Goal: Information Seeking & Learning: Learn about a topic

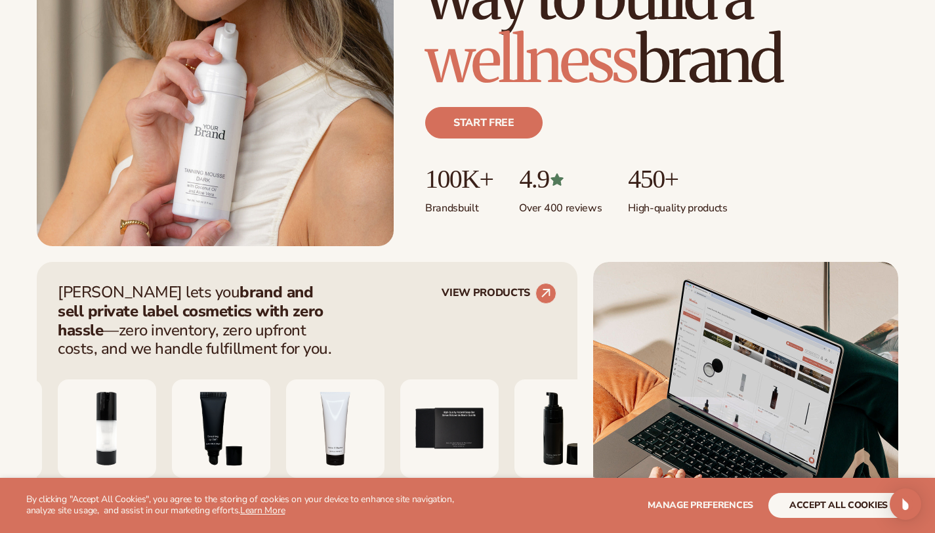
scroll to position [284, 0]
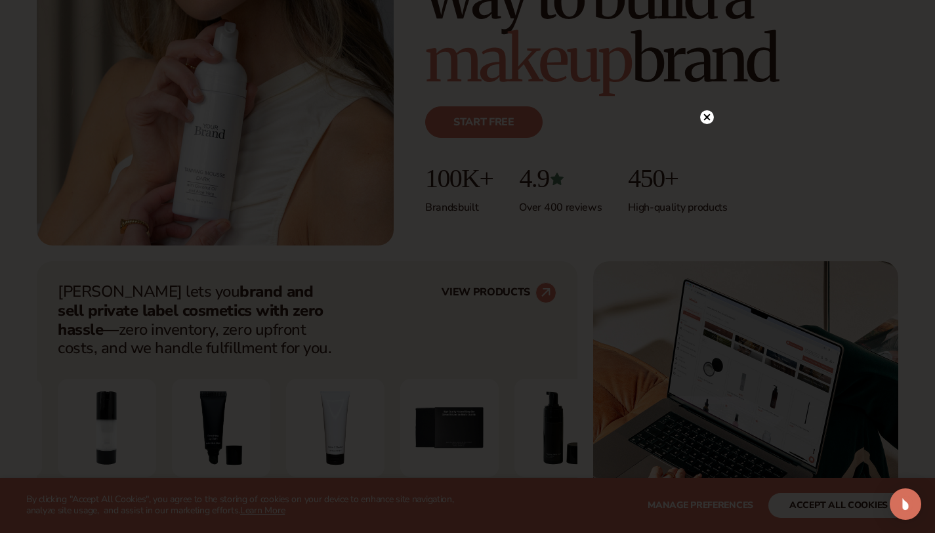
click at [709, 116] on circle at bounding box center [707, 117] width 14 height 14
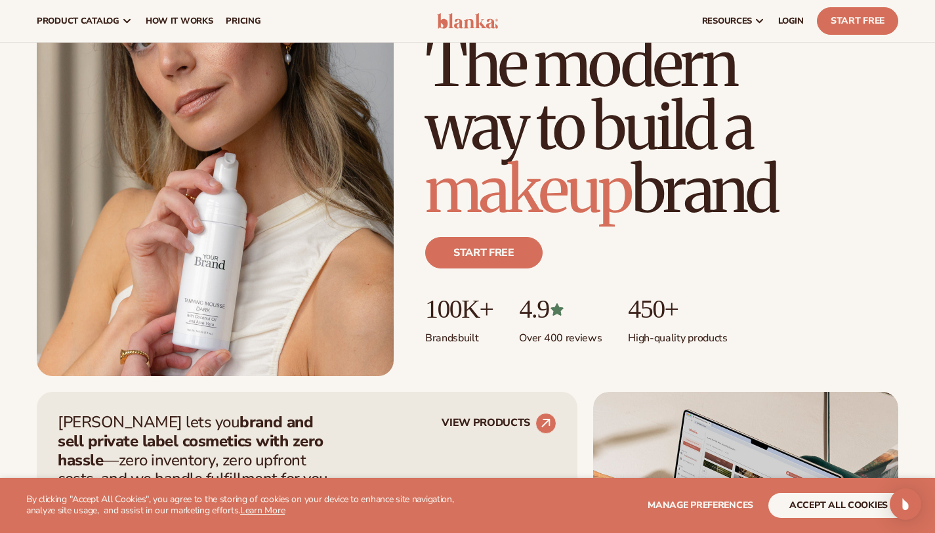
scroll to position [0, 0]
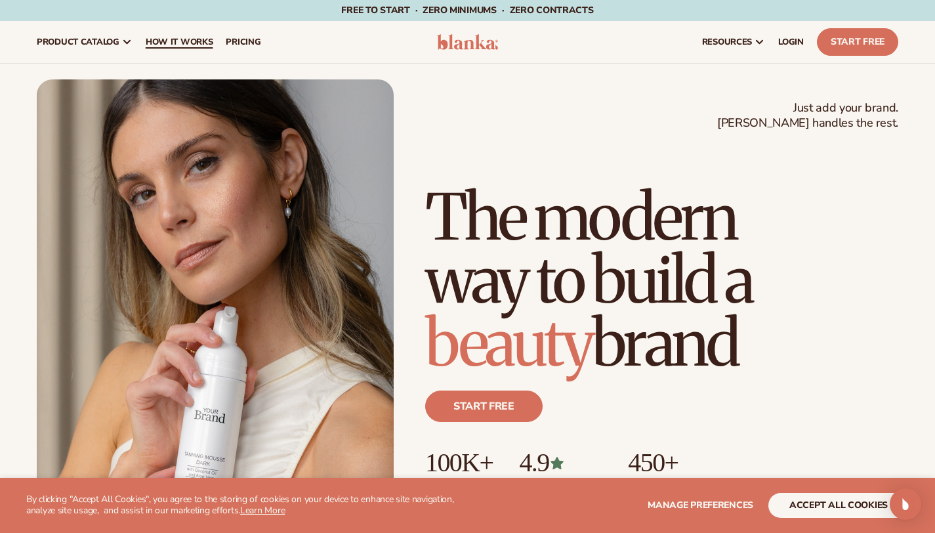
click at [213, 41] on span "How It Works" at bounding box center [180, 42] width 68 height 11
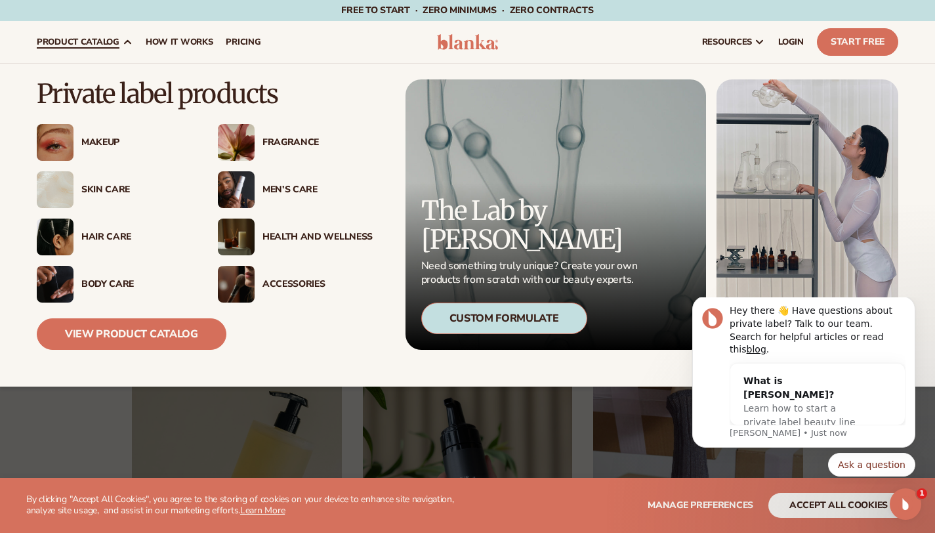
click at [114, 185] on div "Skin Care" at bounding box center [136, 189] width 110 height 11
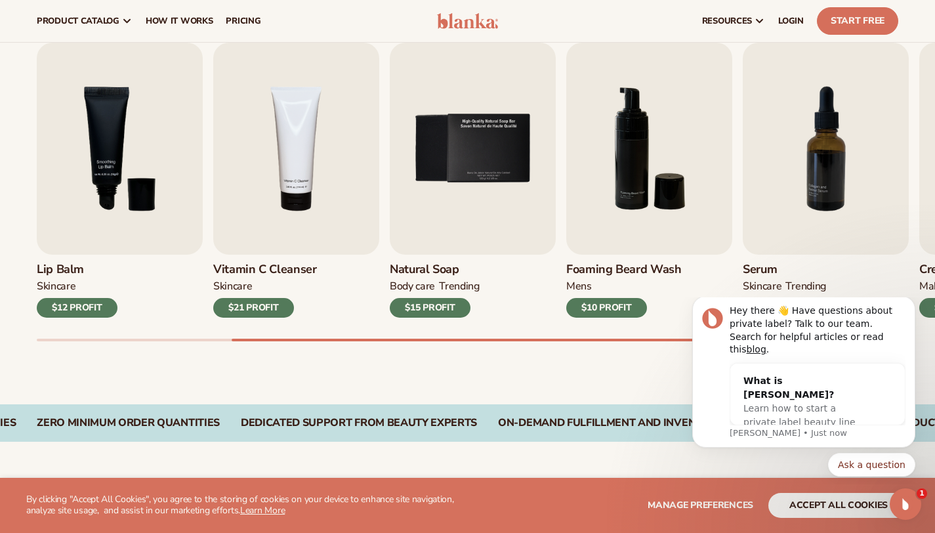
scroll to position [408, 0]
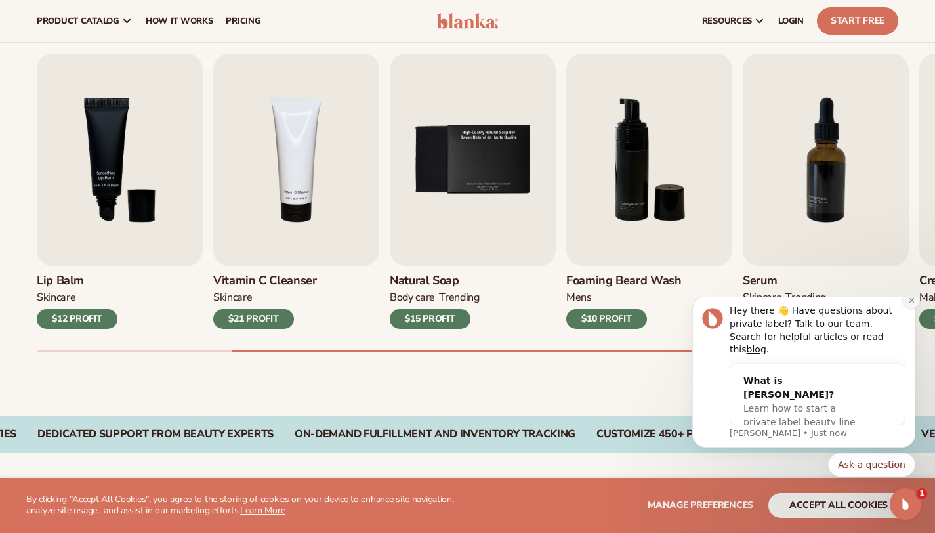
click at [915, 304] on icon "Dismiss notification" at bounding box center [911, 300] width 7 height 7
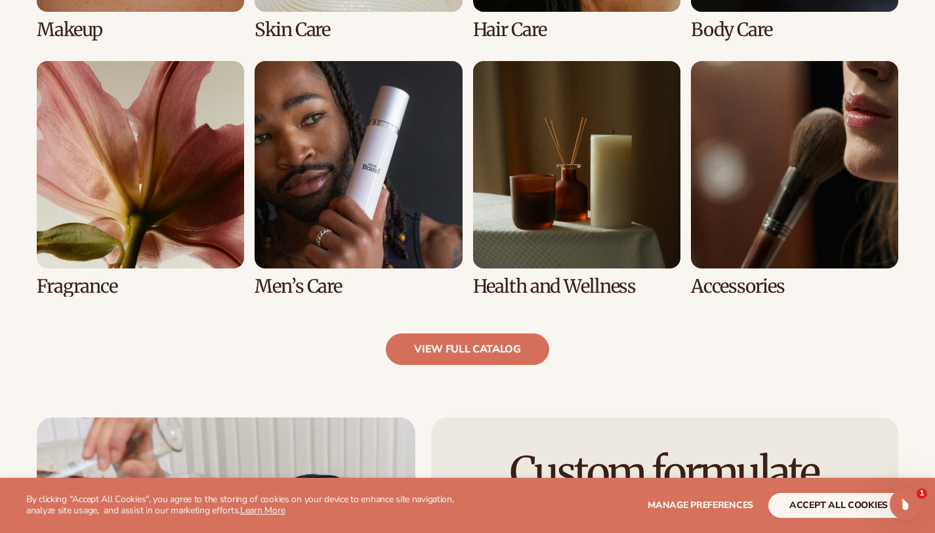
scroll to position [1176, 0]
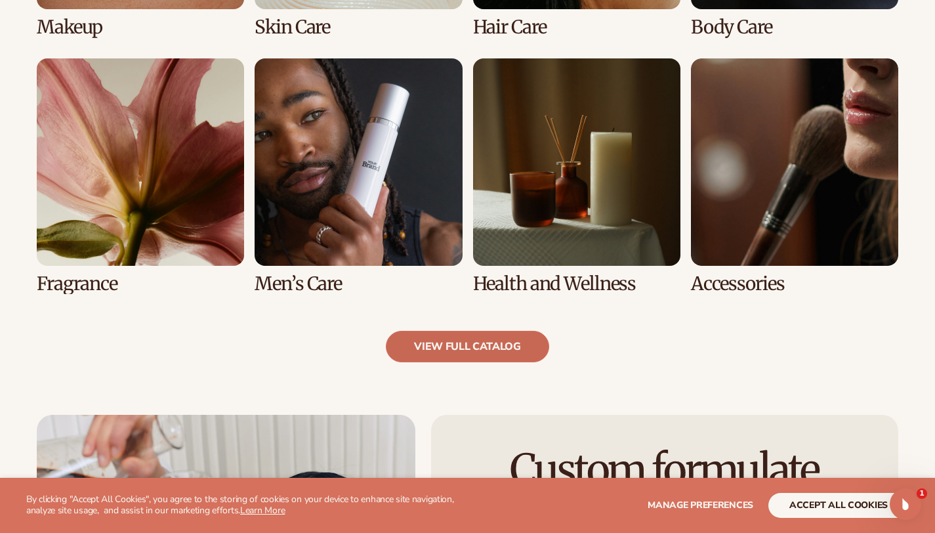
click at [512, 349] on link "view full catalog" at bounding box center [467, 347] width 163 height 32
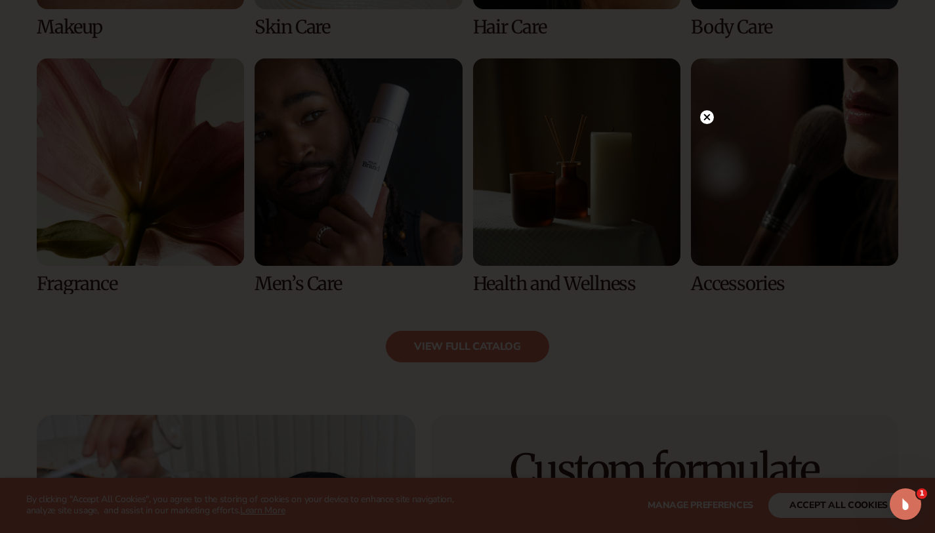
click at [711, 119] on circle at bounding box center [707, 117] width 14 height 14
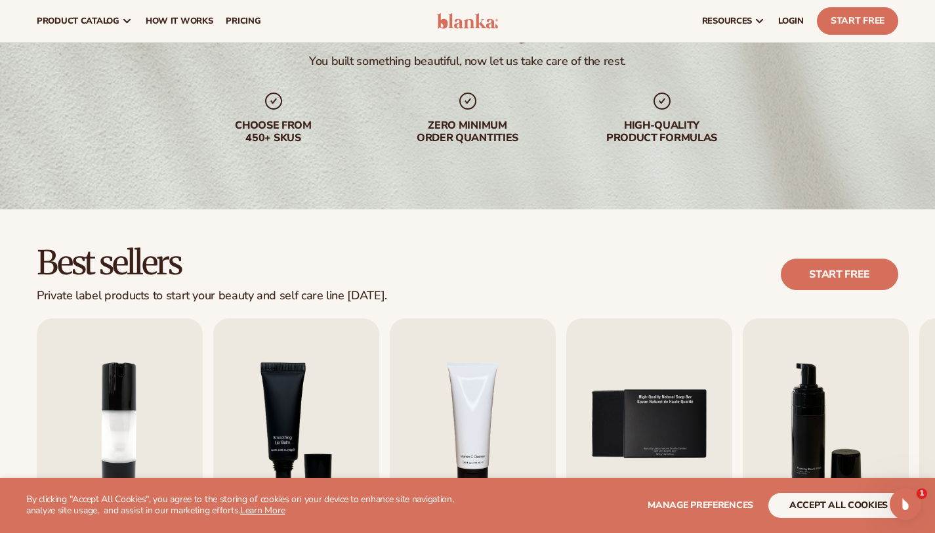
scroll to position [0, 0]
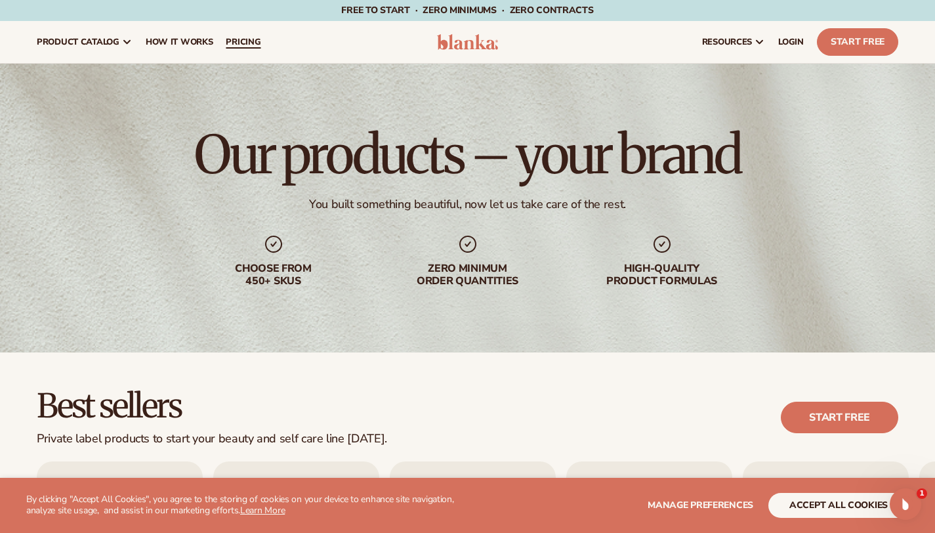
click at [261, 42] on span "pricing" at bounding box center [243, 42] width 35 height 11
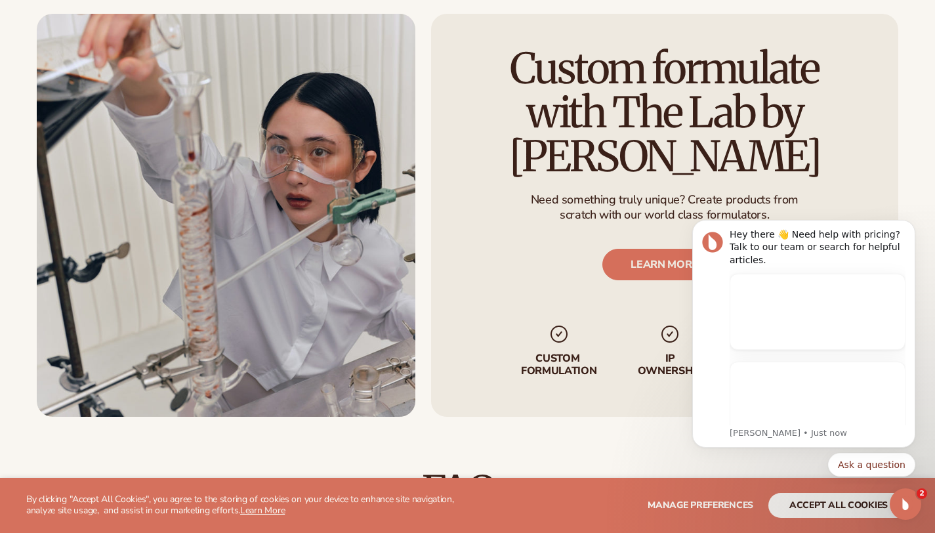
scroll to position [1441, 0]
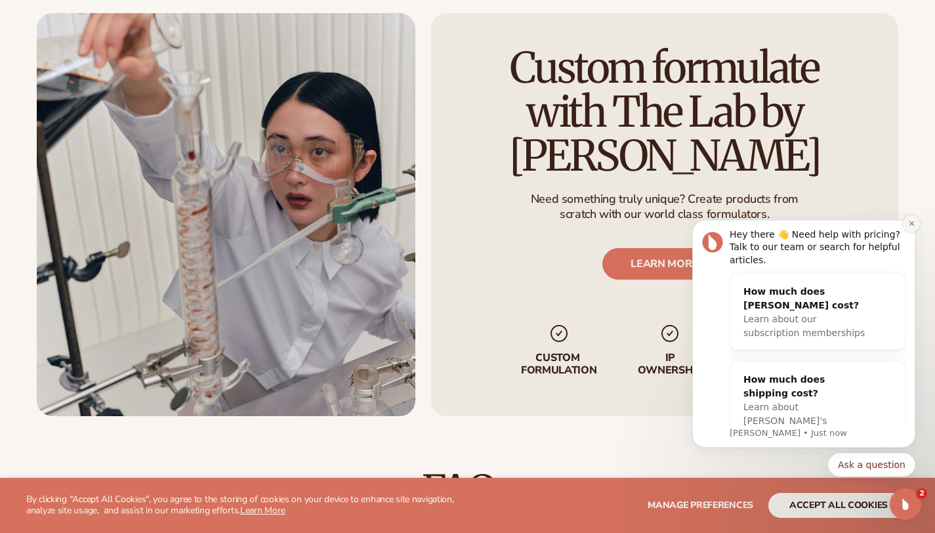
click at [910, 224] on icon "Dismiss notification" at bounding box center [911, 223] width 7 height 7
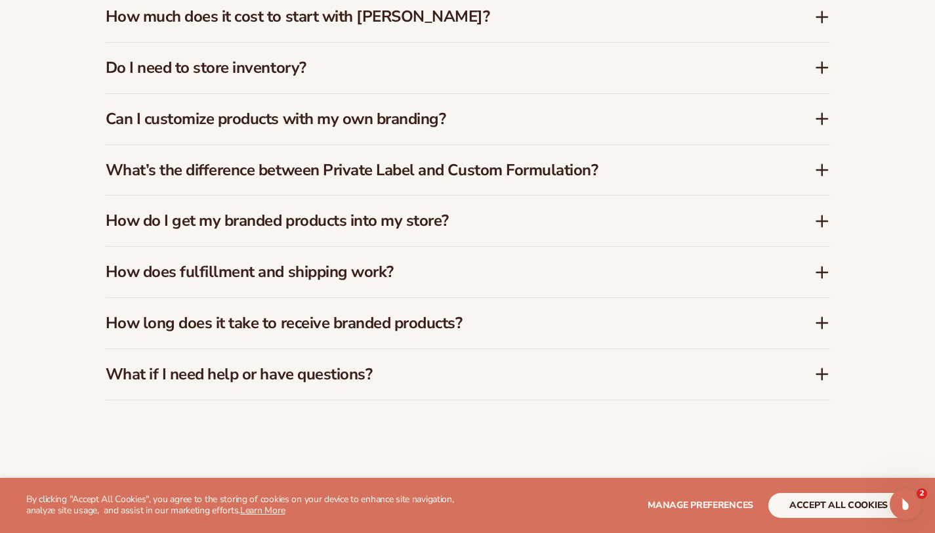
scroll to position [1985, 0]
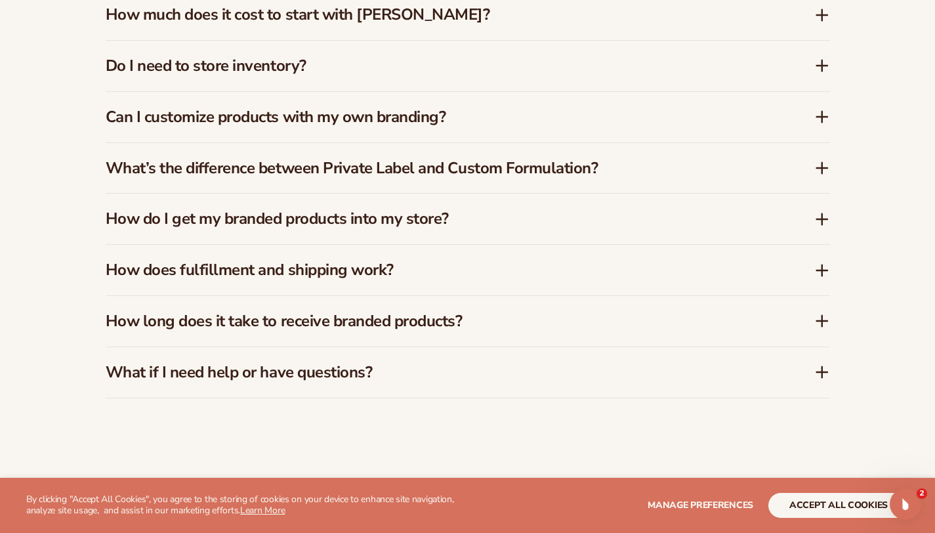
click at [423, 64] on div "Do I need to store inventory?" at bounding box center [468, 66] width 725 height 51
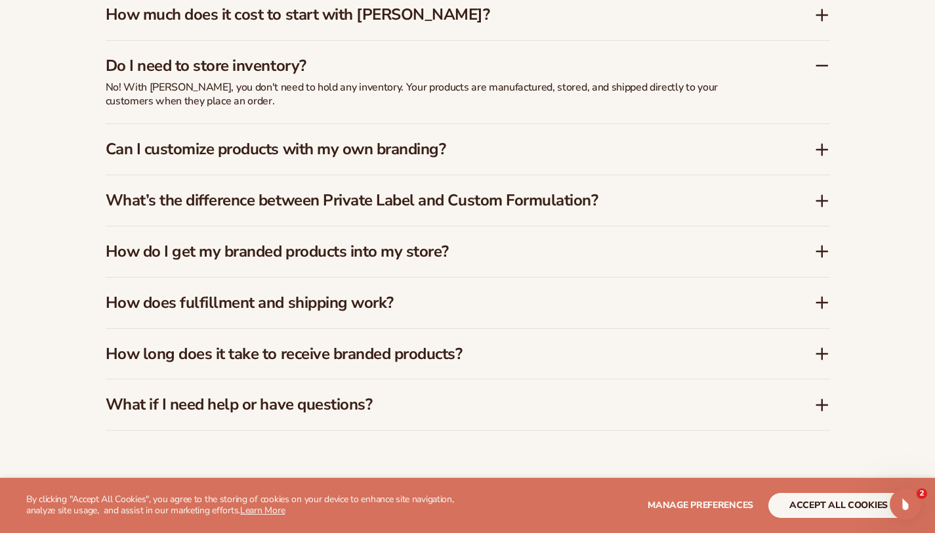
click at [423, 57] on h3 "Do I need to store inventory?" at bounding box center [440, 65] width 669 height 19
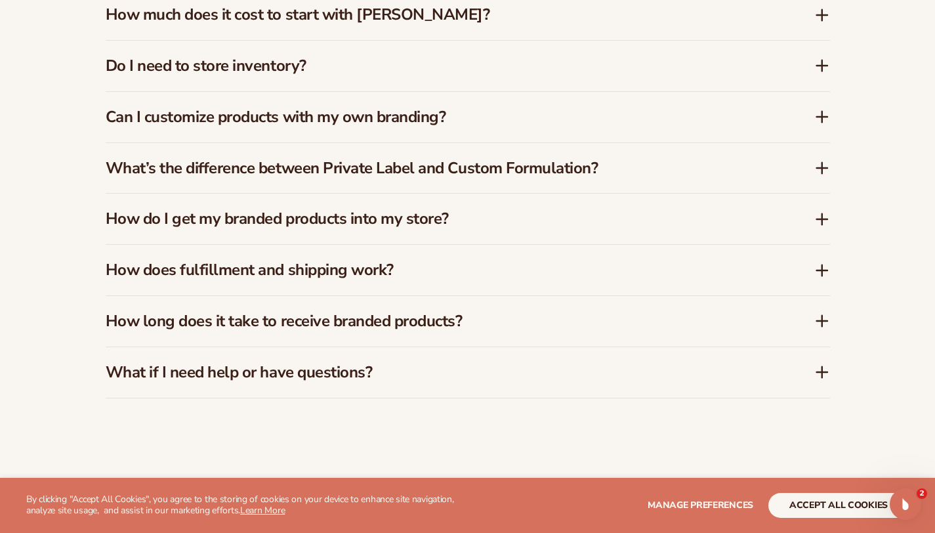
click at [425, 108] on h3 "Can I customize products with my own branding?" at bounding box center [440, 117] width 669 height 19
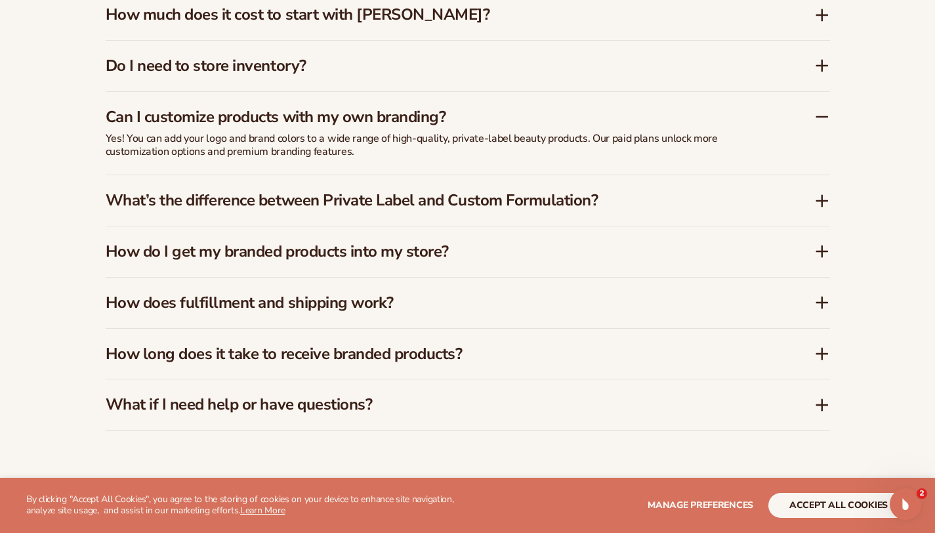
click at [425, 108] on h3 "Can I customize products with my own branding?" at bounding box center [440, 117] width 669 height 19
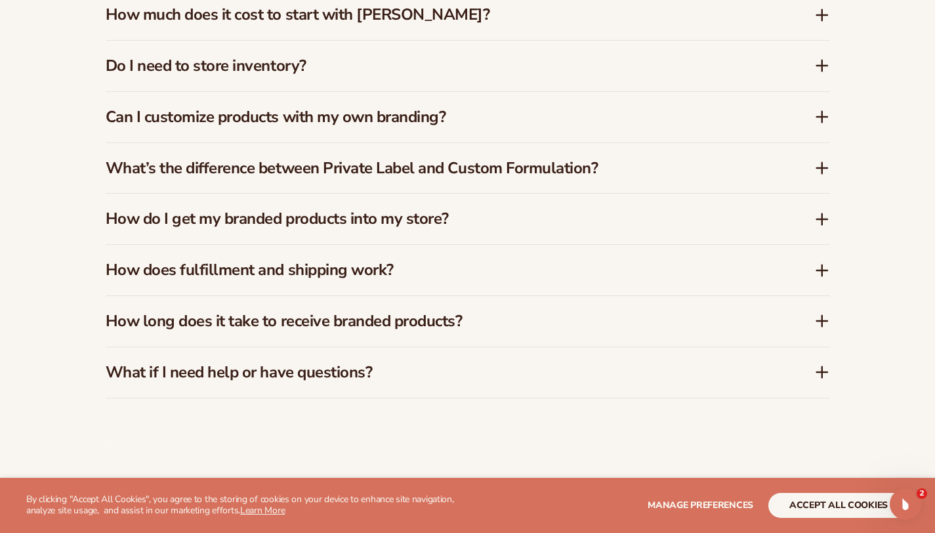
click at [415, 209] on h3 "How do I get my branded products into my store?" at bounding box center [440, 218] width 669 height 19
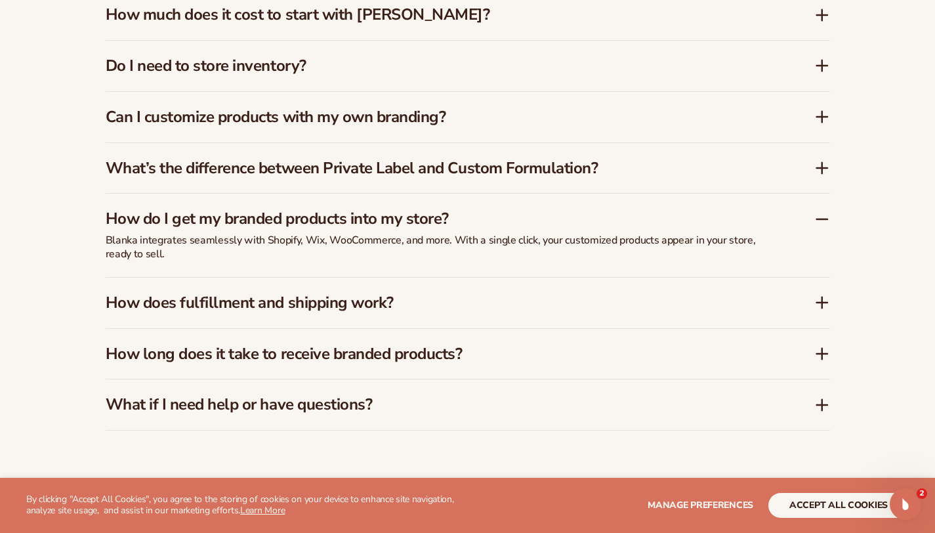
click at [415, 209] on h3 "How do I get my branded products into my store?" at bounding box center [440, 218] width 669 height 19
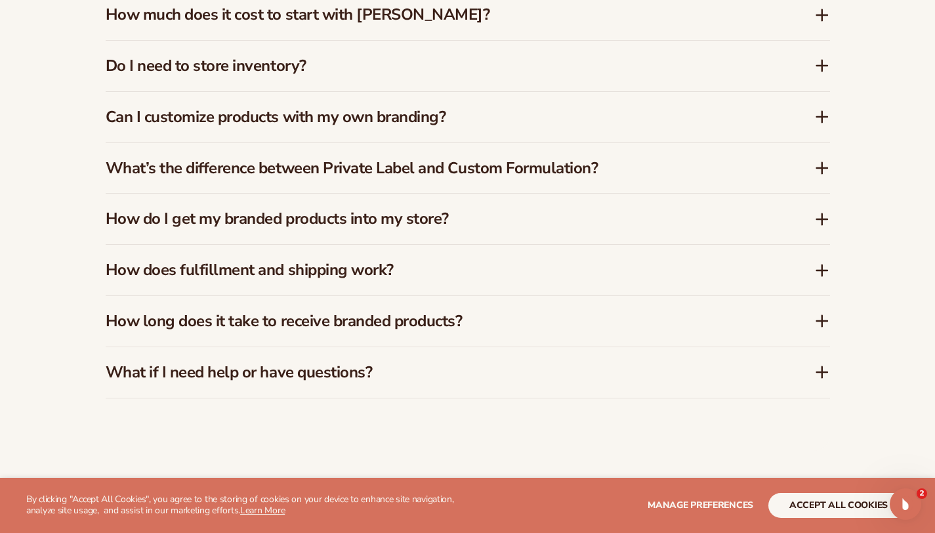
click at [408, 261] on h3 "How does fulfillment and shipping work?" at bounding box center [440, 270] width 669 height 19
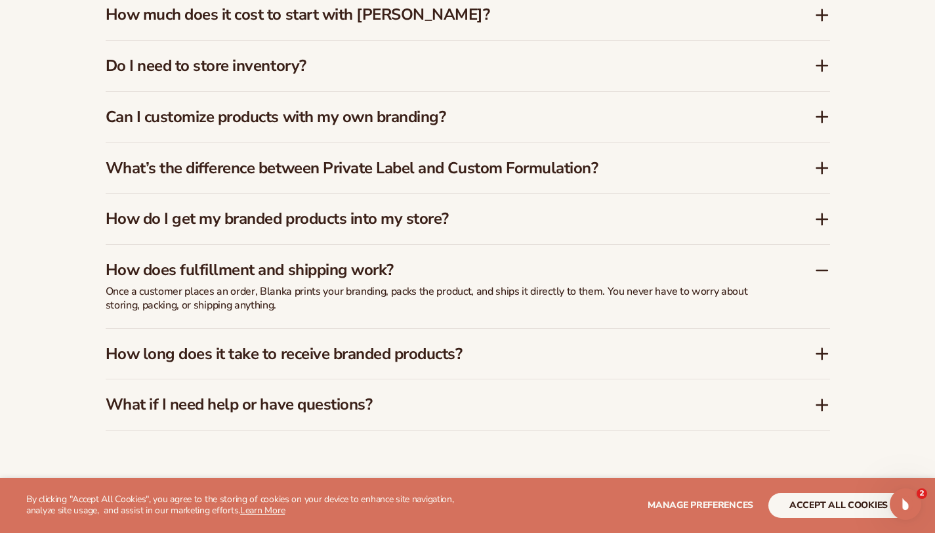
click at [408, 261] on h3 "How does fulfillment and shipping work?" at bounding box center [440, 270] width 669 height 19
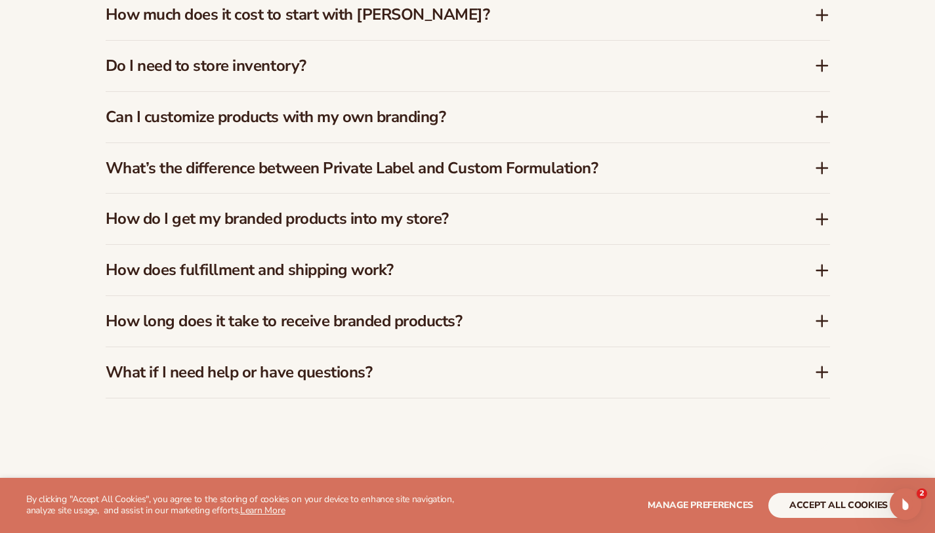
click at [406, 312] on h3 "How long does it take to receive branded products?" at bounding box center [440, 321] width 669 height 19
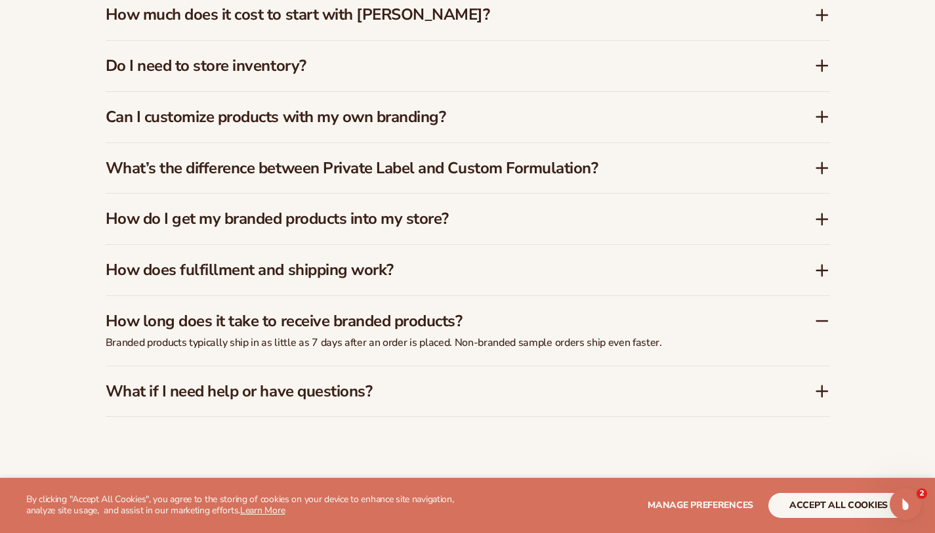
click at [406, 312] on h3 "How long does it take to receive branded products?" at bounding box center [440, 321] width 669 height 19
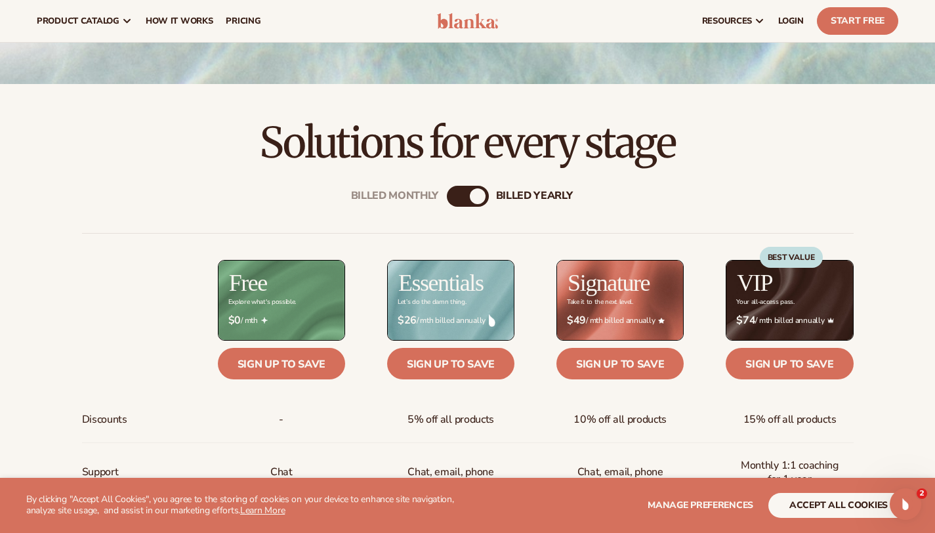
scroll to position [0, 0]
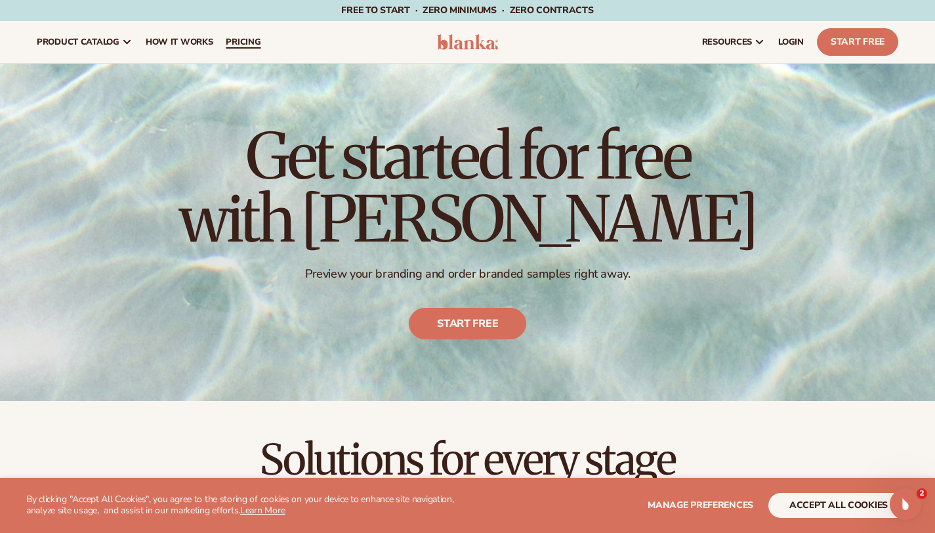
click at [261, 39] on span "pricing" at bounding box center [243, 42] width 35 height 11
click at [213, 39] on span "How It Works" at bounding box center [180, 42] width 68 height 11
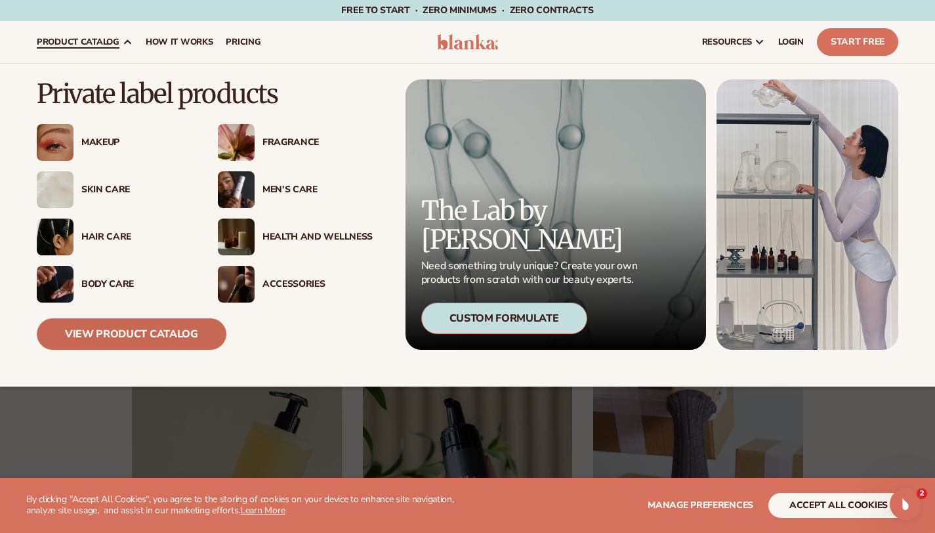
click at [187, 334] on link "View Product Catalog" at bounding box center [132, 334] width 190 height 32
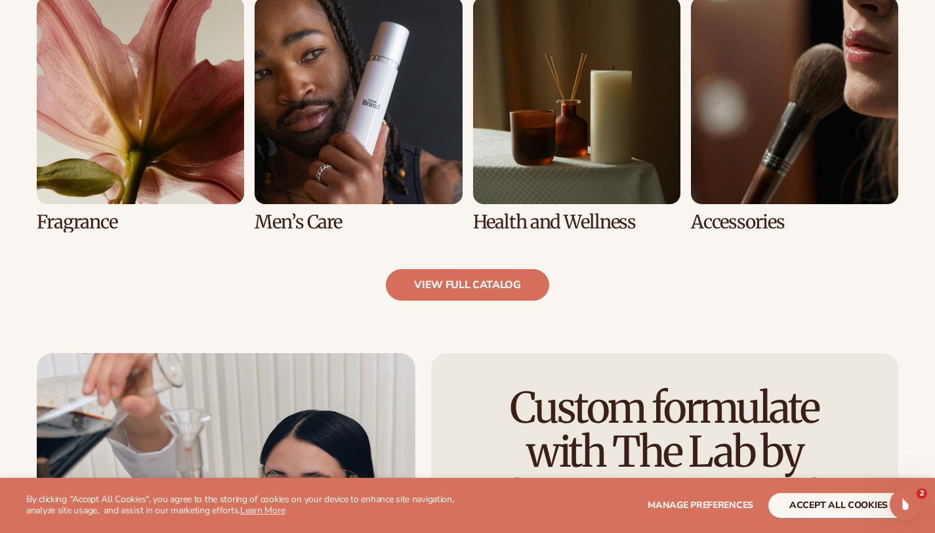
scroll to position [1259, 0]
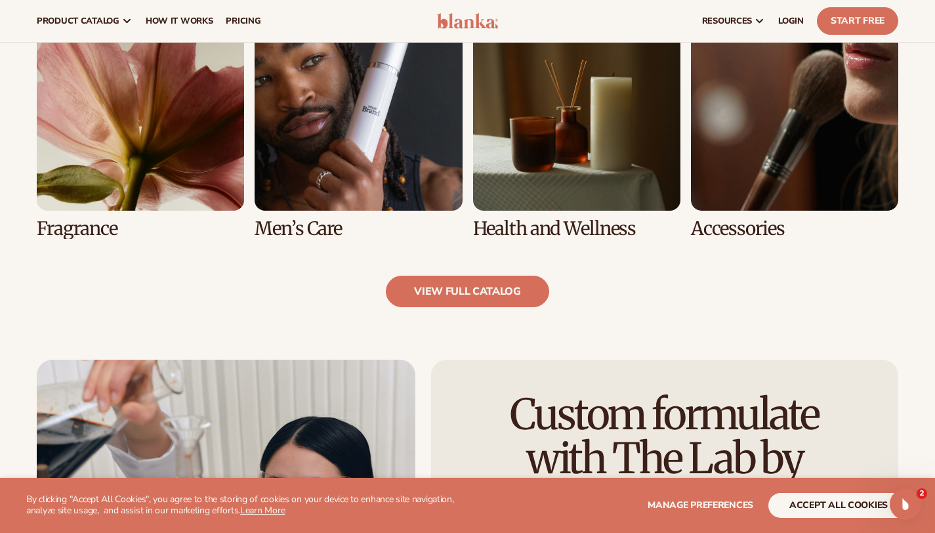
click at [782, 138] on link "8 / 8" at bounding box center [794, 121] width 207 height 236
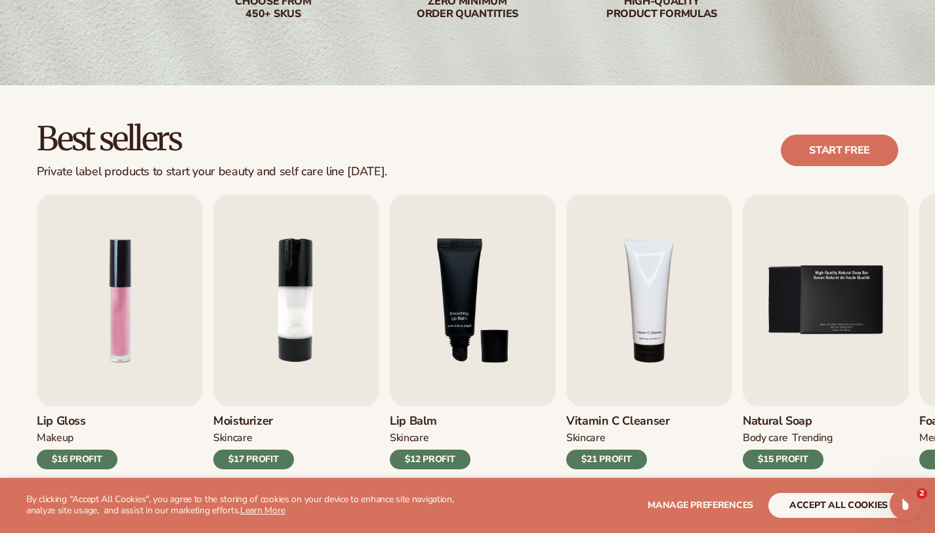
scroll to position [314, 0]
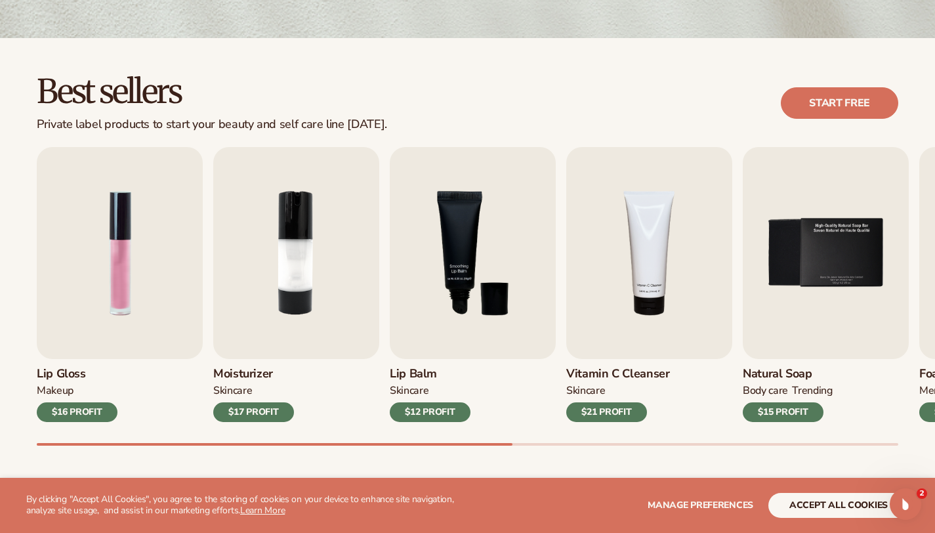
click at [253, 422] on div "$17 PROFIT" at bounding box center [253, 412] width 81 height 20
click at [274, 341] on img "2 / 9" at bounding box center [296, 253] width 166 height 212
click at [301, 343] on img "2 / 9" at bounding box center [296, 253] width 166 height 212
click at [251, 421] on div "$17 PROFIT" at bounding box center [253, 412] width 81 height 20
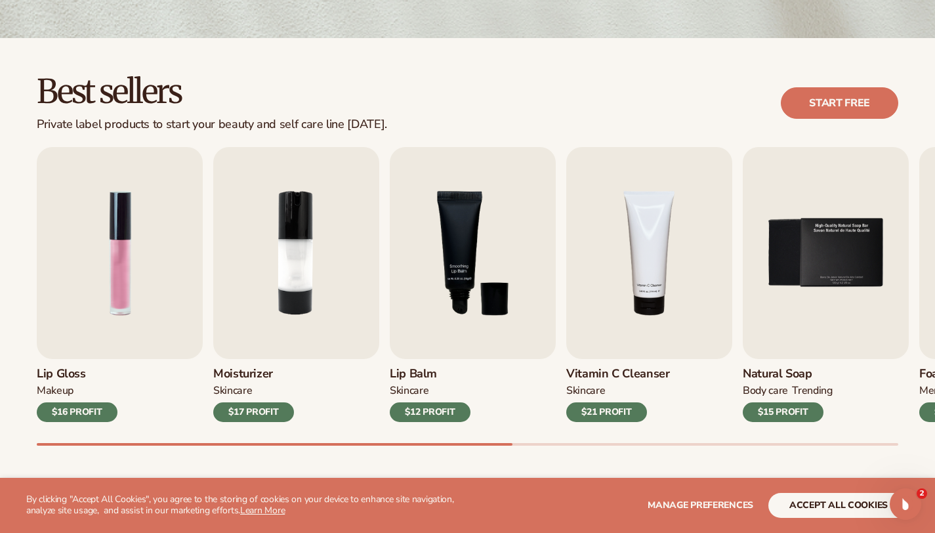
click at [251, 421] on div "$17 PROFIT" at bounding box center [253, 412] width 81 height 20
click at [835, 501] on button "accept all cookies" at bounding box center [839, 505] width 140 height 25
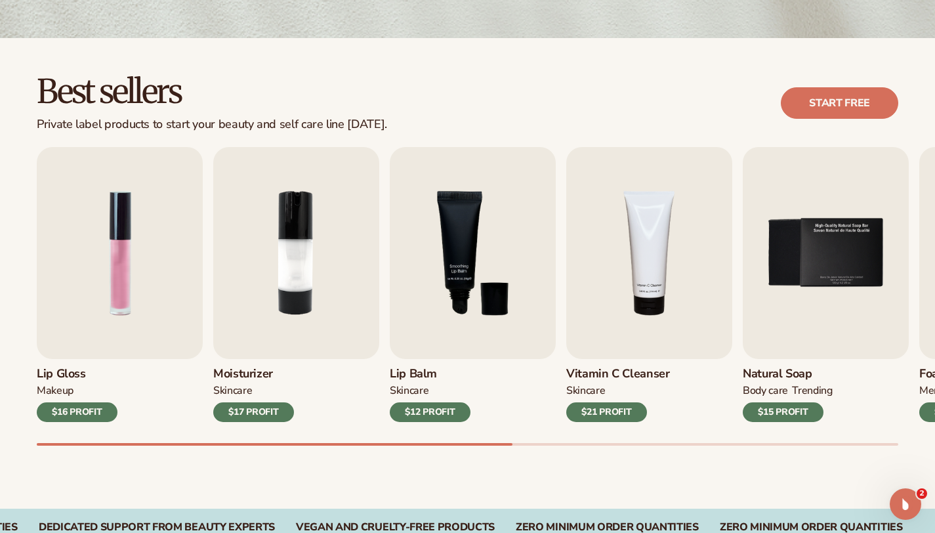
click at [265, 416] on div "$17 PROFIT" at bounding box center [253, 412] width 81 height 20
click at [263, 422] on div "$17 PROFIT" at bounding box center [253, 412] width 81 height 20
click at [249, 379] on h3 "Moisturizer" at bounding box center [253, 374] width 81 height 14
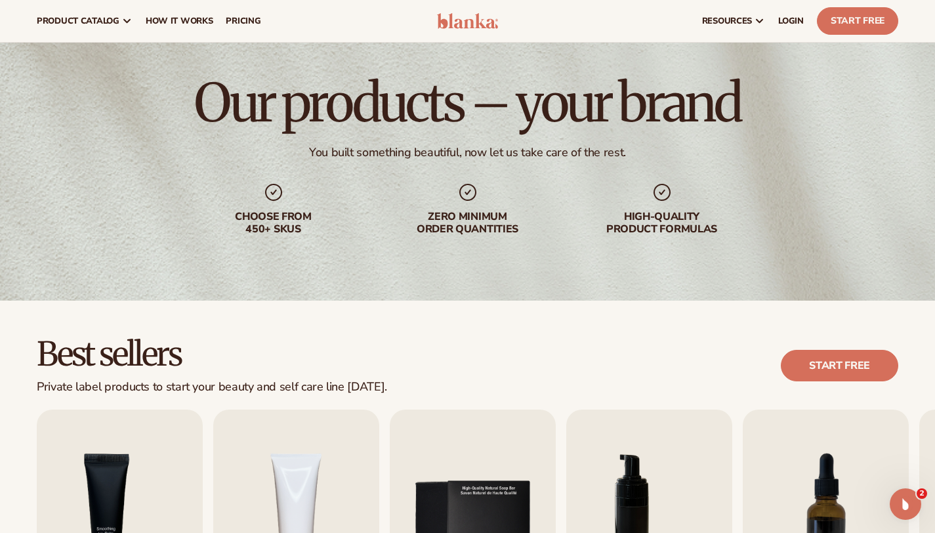
scroll to position [0, 0]
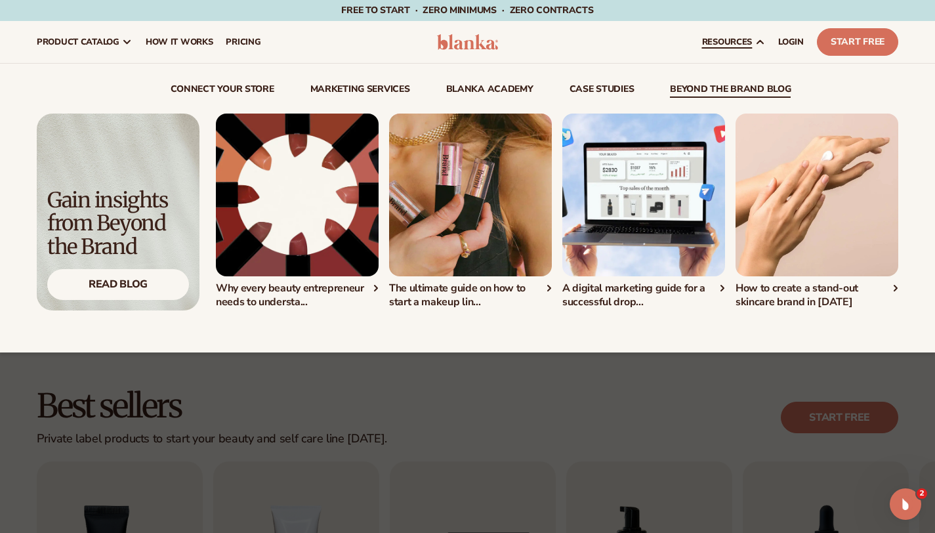
click at [841, 300] on div "How to create a stand-out skincare brand in [DATE]" at bounding box center [817, 296] width 163 height 28
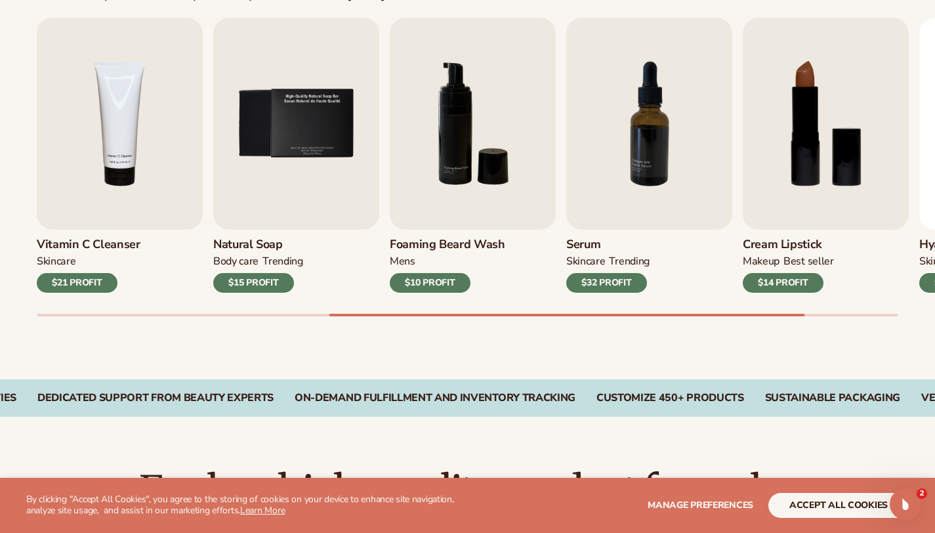
scroll to position [457, 0]
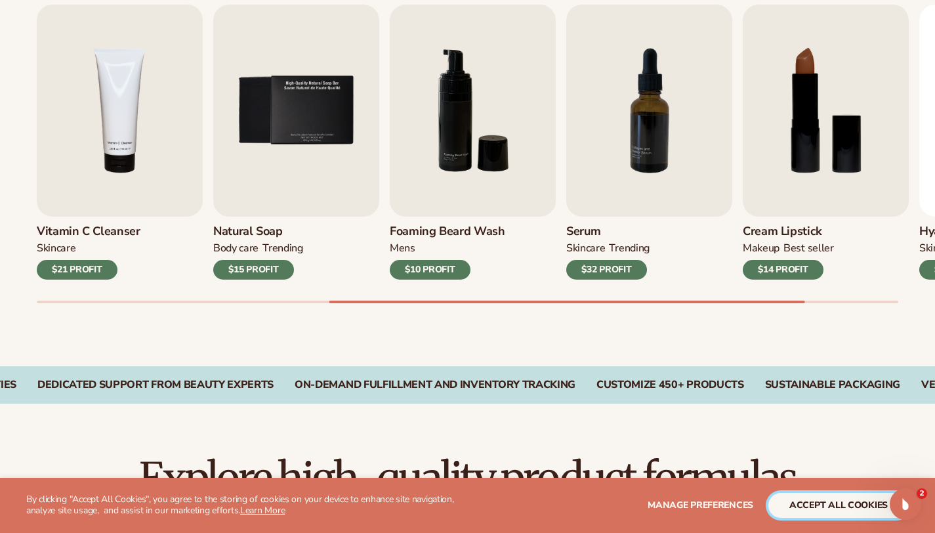
click at [804, 510] on button "accept all cookies" at bounding box center [839, 505] width 140 height 25
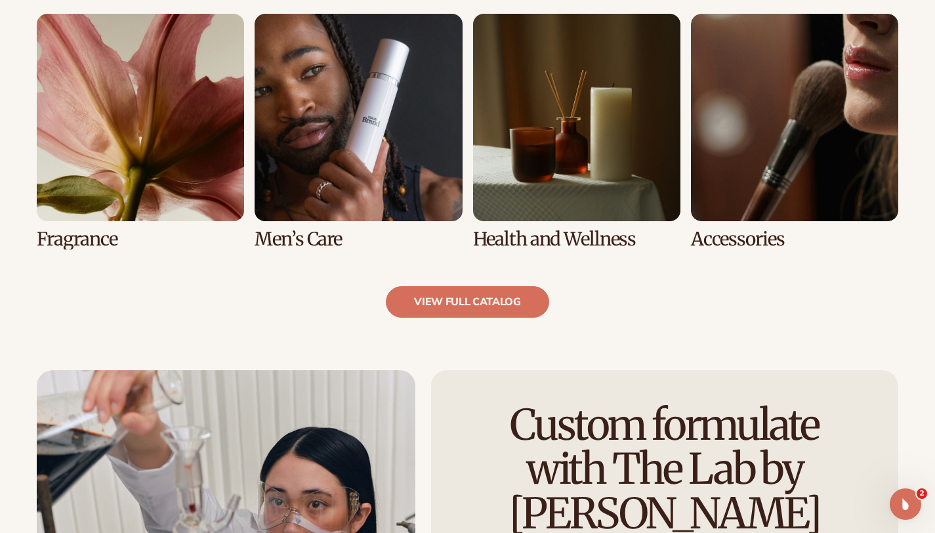
scroll to position [1223, 0]
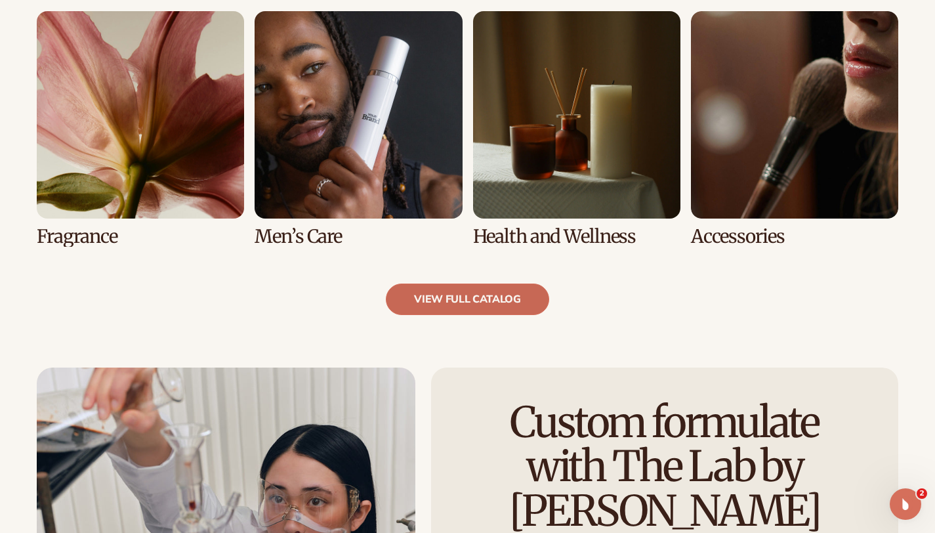
click at [484, 308] on link "view full catalog" at bounding box center [467, 300] width 163 height 32
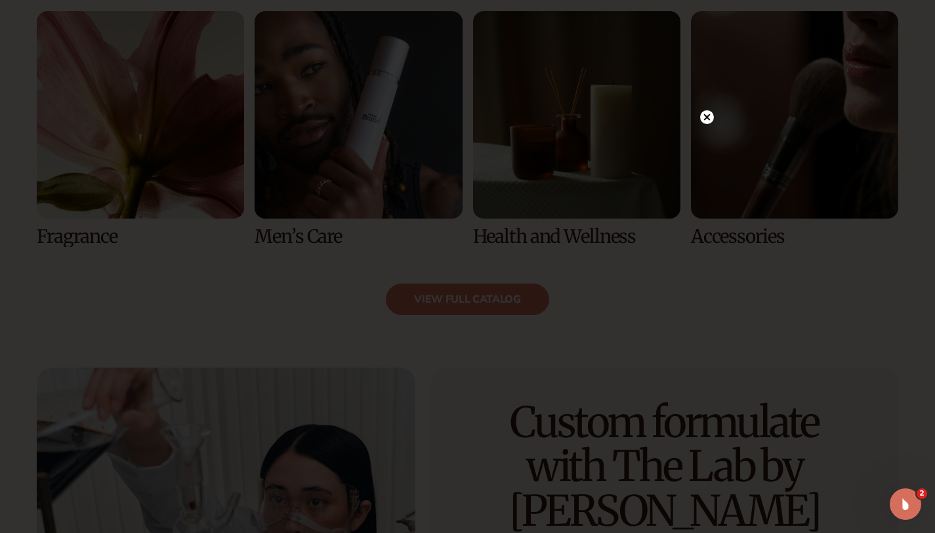
click at [709, 116] on circle at bounding box center [707, 117] width 14 height 14
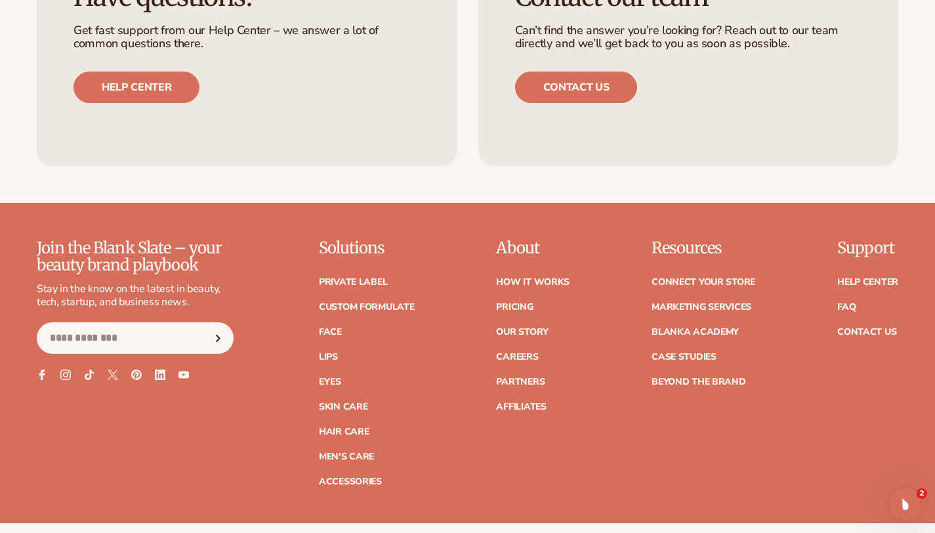
scroll to position [2138, 0]
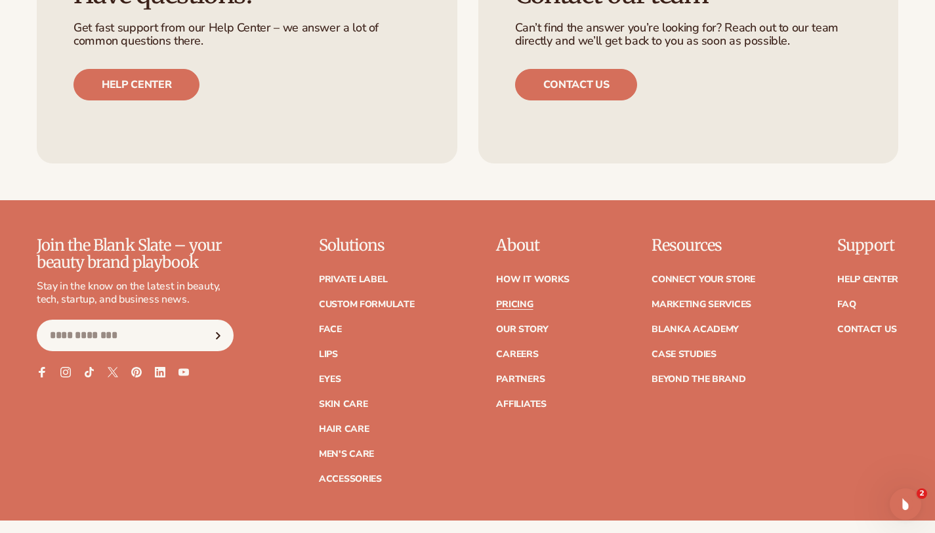
click at [524, 309] on link "Pricing" at bounding box center [514, 304] width 37 height 9
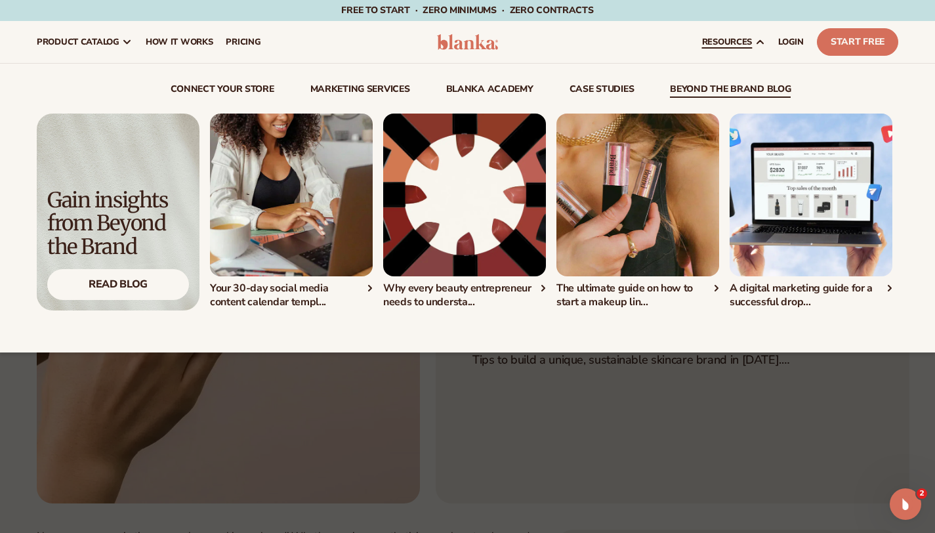
click at [494, 202] on img "2 / 5" at bounding box center [464, 195] width 163 height 163
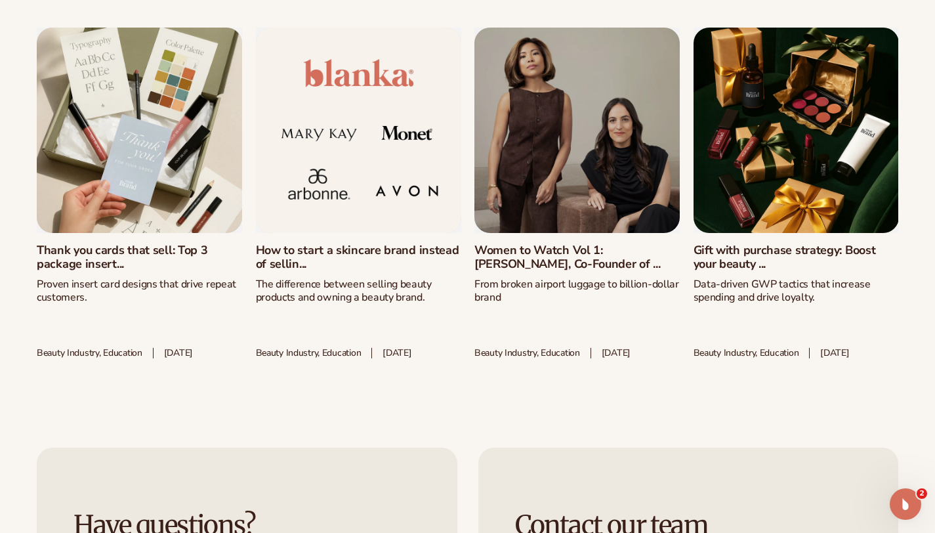
scroll to position [1273, 0]
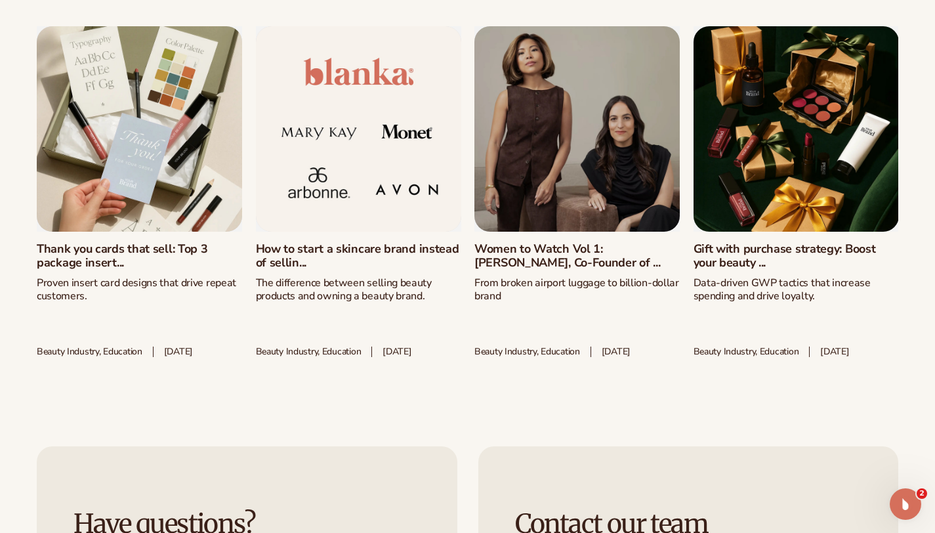
click at [535, 270] on link "Women to Watch Vol 1: [PERSON_NAME], Co-Founder of ..." at bounding box center [577, 256] width 205 height 28
